Goal: Information Seeking & Learning: Learn about a topic

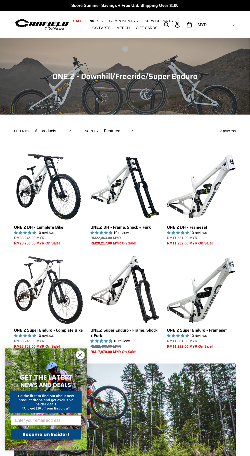
click at [80, 351] on circle "Close dialog" at bounding box center [80, 355] width 8 height 8
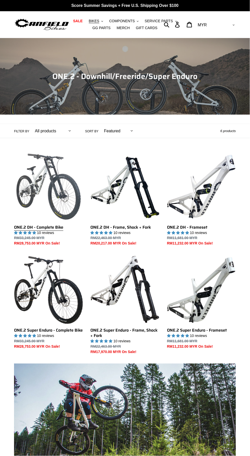
click at [53, 219] on link "ONE.2 DH - Complete Bike" at bounding box center [48, 199] width 69 height 94
click at [36, 227] on link "ONE.2 DH - Complete Bike" at bounding box center [48, 199] width 69 height 94
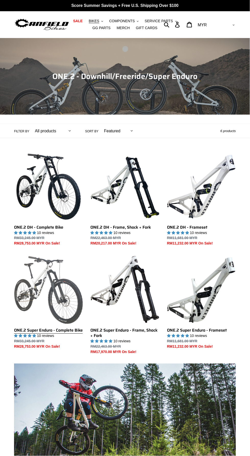
click at [48, 342] on link "ONE.2 Super Enduro - Complete Bike" at bounding box center [48, 302] width 69 height 94
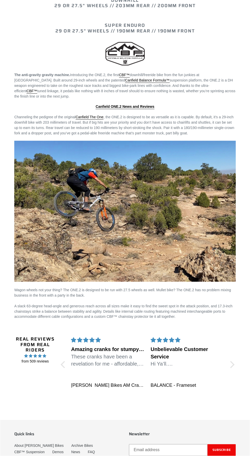
scroll to position [585, 0]
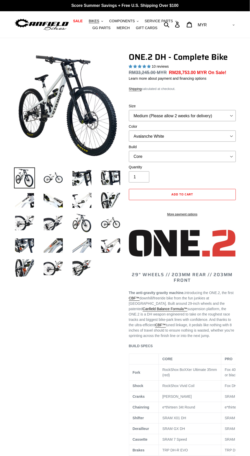
select select "highest-rating"
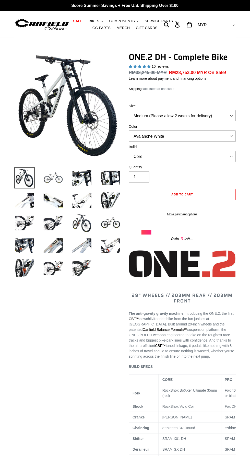
click at [49, 189] on img at bounding box center [53, 178] width 21 height 21
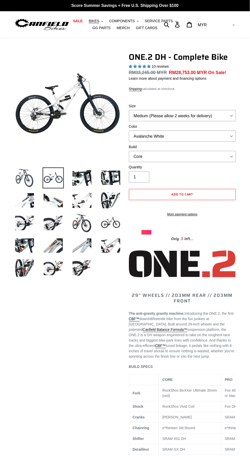
click at [18, 189] on img at bounding box center [24, 178] width 21 height 21
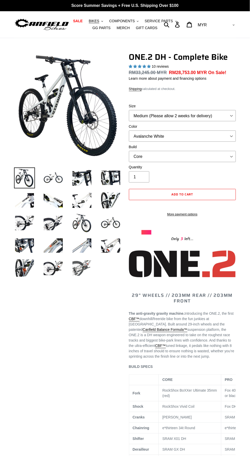
click at [77, 278] on img at bounding box center [82, 268] width 21 height 21
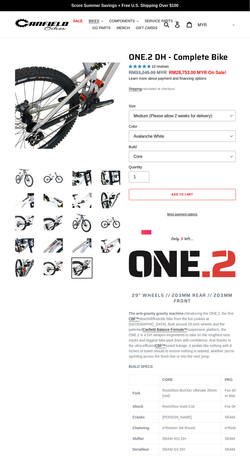
click at [22, 189] on img at bounding box center [24, 178] width 21 height 21
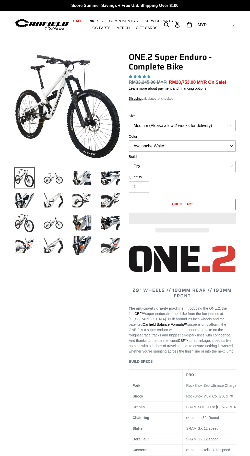
click at [57, 121] on img at bounding box center [67, 105] width 105 height 105
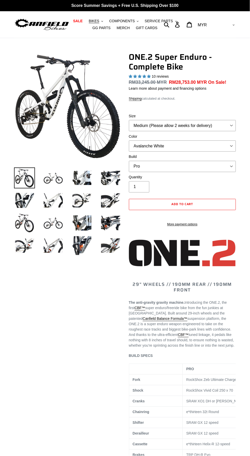
select select "highest-rating"
click at [52, 189] on img at bounding box center [53, 178] width 21 height 21
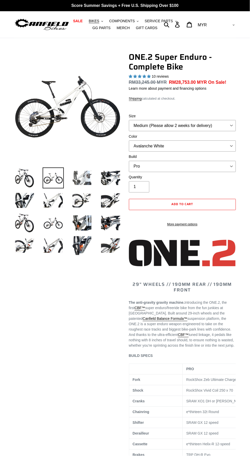
click at [80, 189] on img at bounding box center [82, 178] width 21 height 21
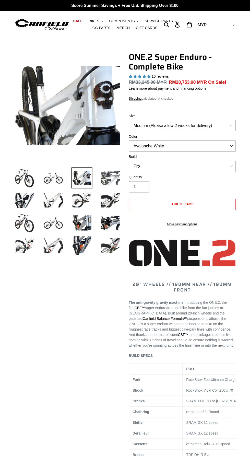
click at [114, 189] on img at bounding box center [110, 178] width 21 height 21
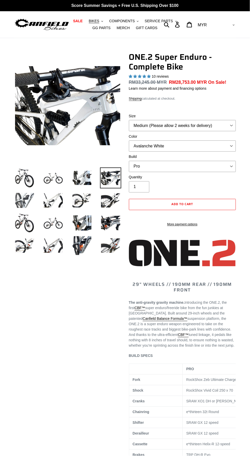
click at [30, 211] on img at bounding box center [24, 200] width 21 height 21
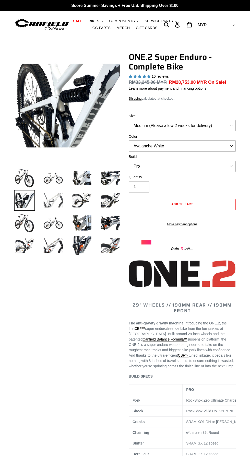
click at [62, 211] on img at bounding box center [53, 200] width 21 height 21
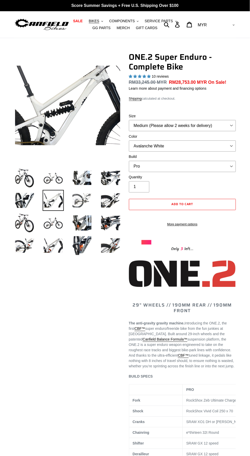
click at [88, 211] on img at bounding box center [82, 200] width 21 height 21
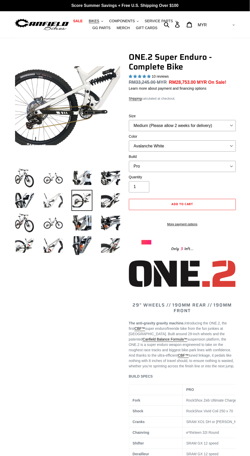
click at [56, 211] on img at bounding box center [53, 200] width 21 height 21
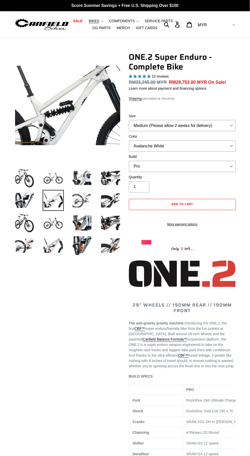
click at [80, 211] on img at bounding box center [82, 200] width 21 height 21
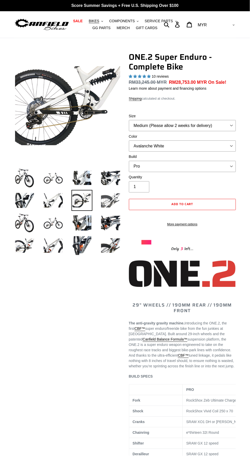
click at [107, 211] on img at bounding box center [110, 200] width 21 height 21
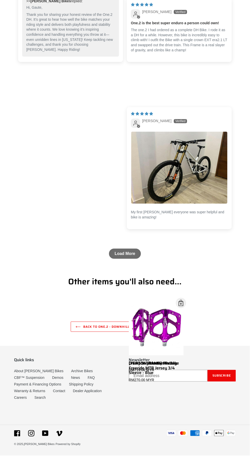
scroll to position [2063, 0]
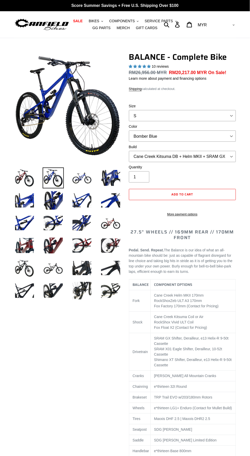
select select "highest-rating"
click at [77, 279] on img at bounding box center [82, 268] width 21 height 21
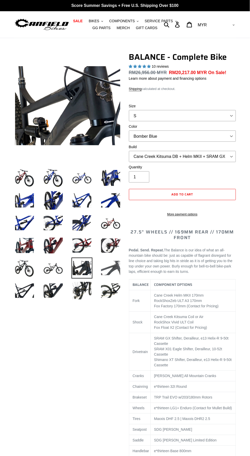
click at [112, 279] on img at bounding box center [110, 268] width 21 height 21
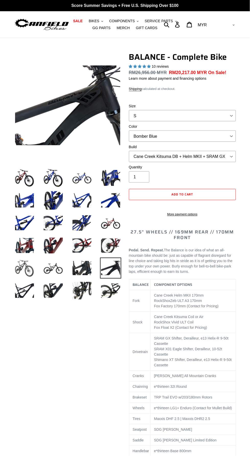
click at [26, 279] on img at bounding box center [24, 268] width 21 height 21
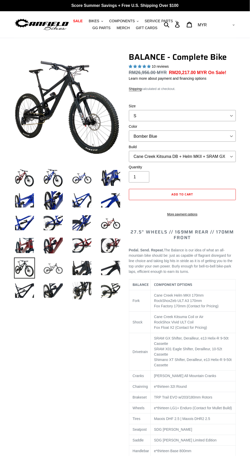
click at [57, 279] on img at bounding box center [53, 268] width 21 height 21
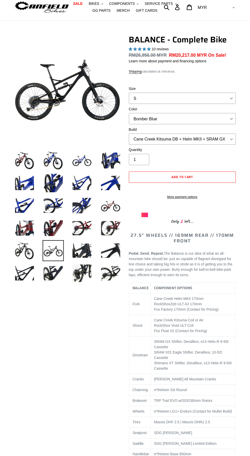
scroll to position [17, 0]
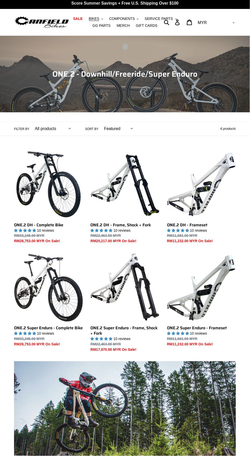
scroll to position [2, 0]
